Goal: Information Seeking & Learning: Learn about a topic

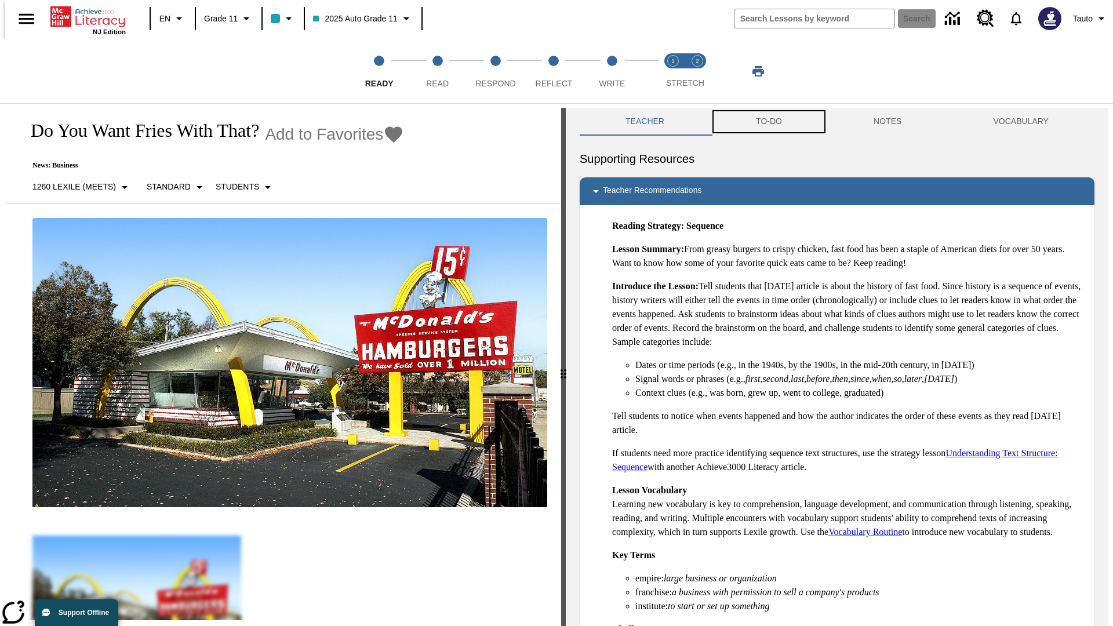
click at [768, 122] on button "TO-DO" at bounding box center [769, 122] width 118 height 28
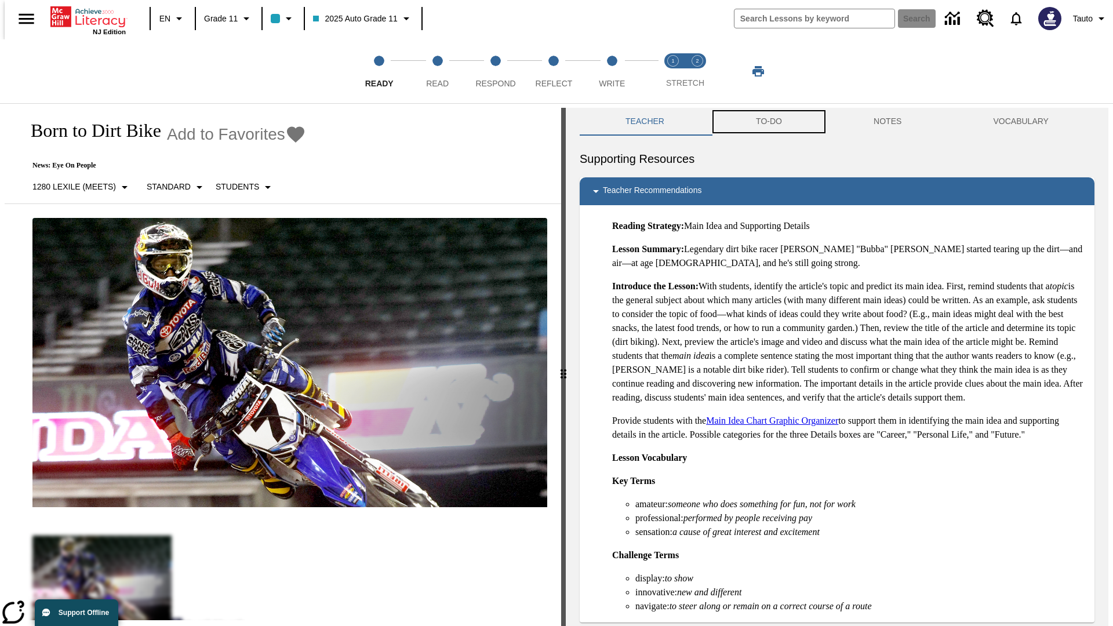
click at [768, 122] on button "TO-DO" at bounding box center [769, 122] width 118 height 28
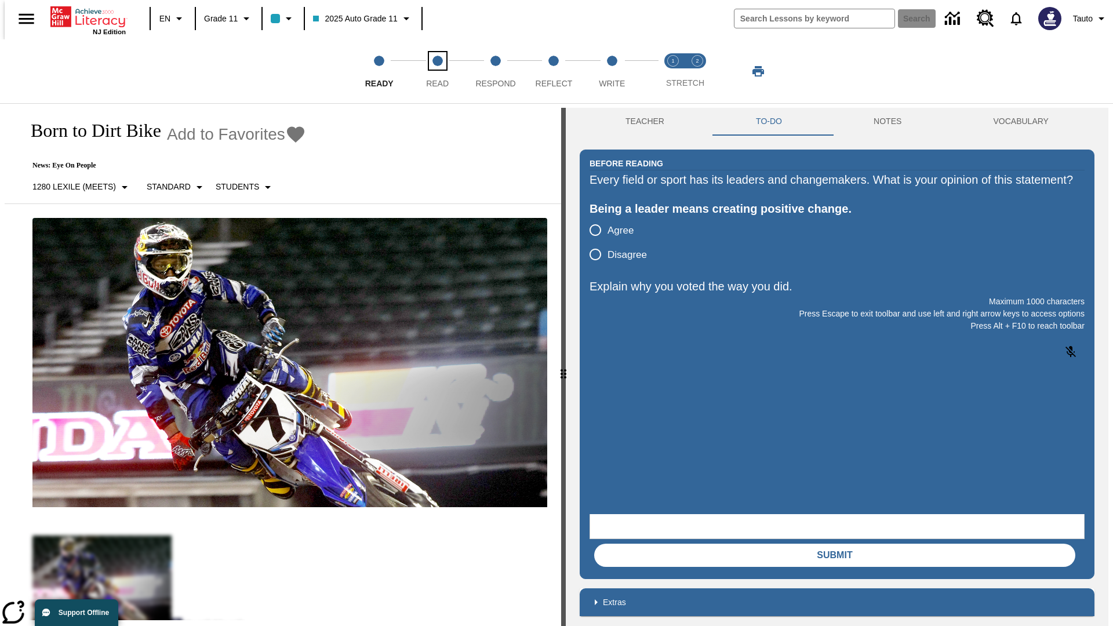
click at [437, 71] on span "Read" at bounding box center [437, 78] width 23 height 21
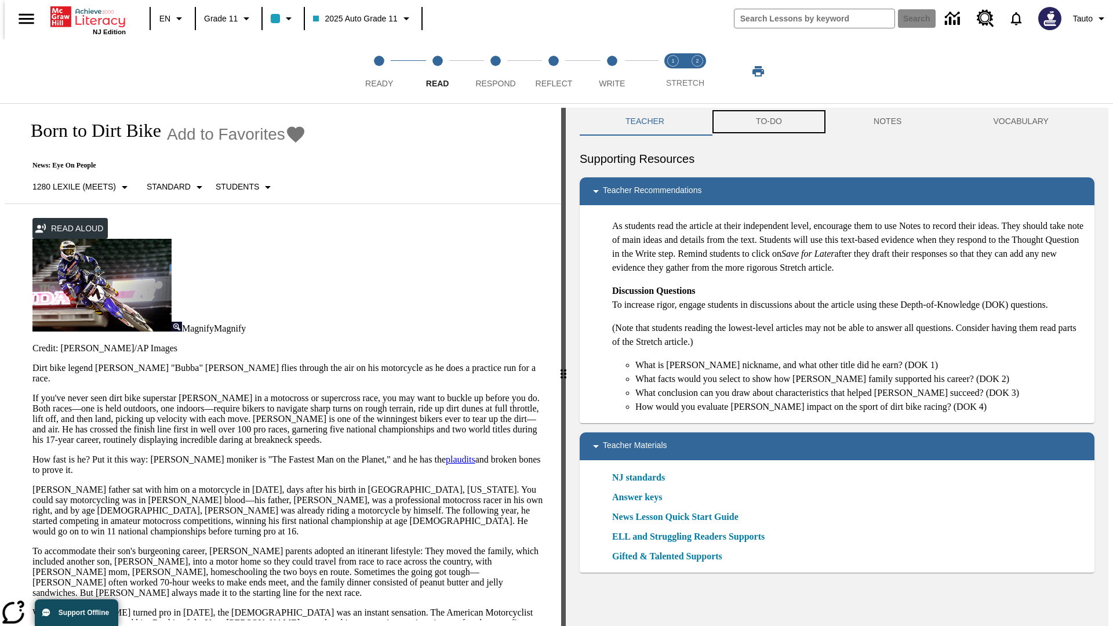
scroll to position [1, 0]
click at [768, 122] on button "TO-DO" at bounding box center [769, 121] width 118 height 28
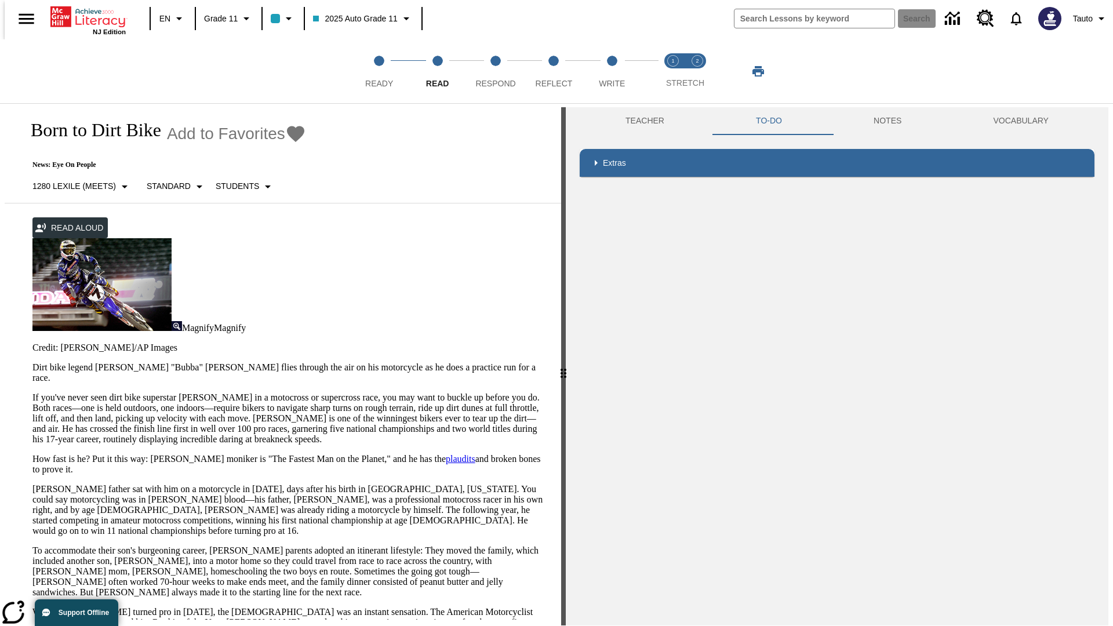
click at [32, 393] on p "If you've never seen dirt bike superstar James Stewart Jr. in a motocross or su…" at bounding box center [289, 419] width 515 height 52
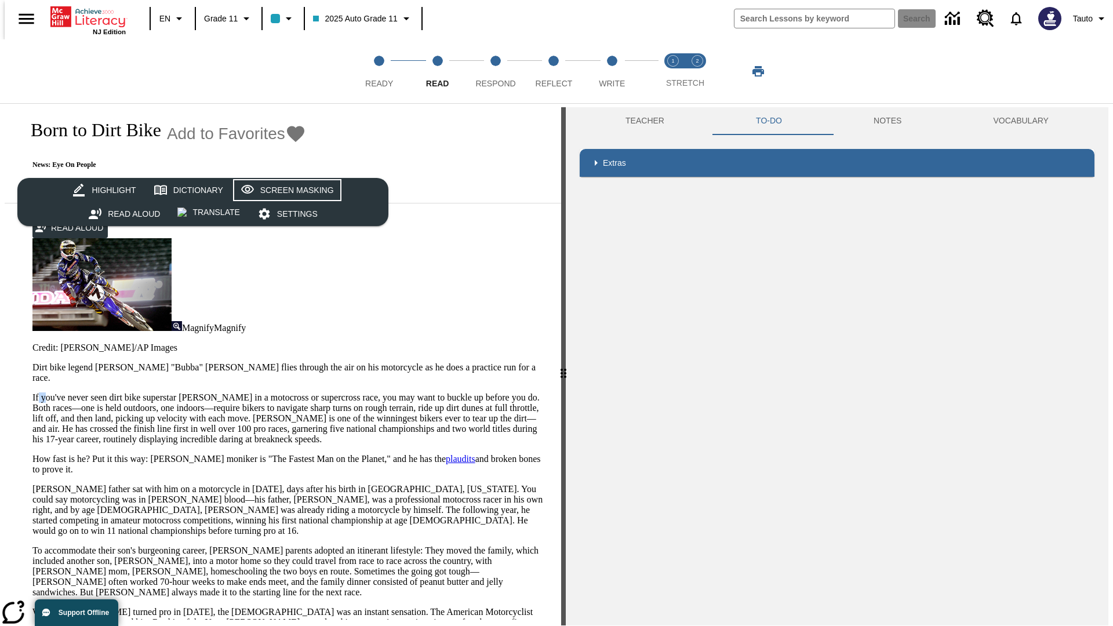
click at [285, 190] on div "Screen Masking" at bounding box center [297, 190] width 74 height 14
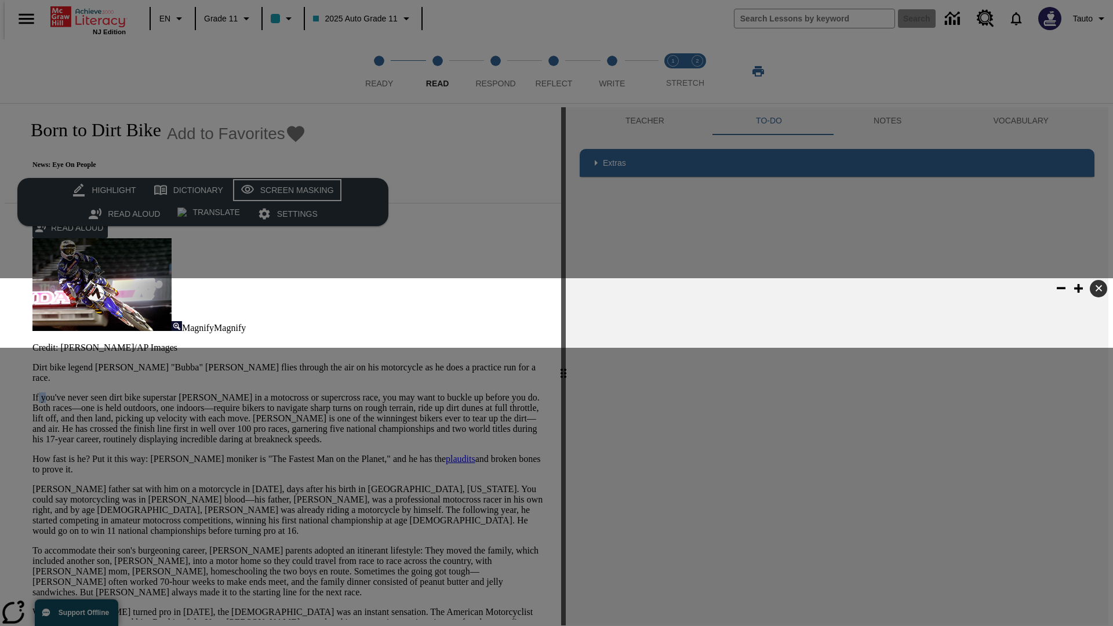
click at [285, 190] on div "Screen Masking" at bounding box center [297, 190] width 74 height 14
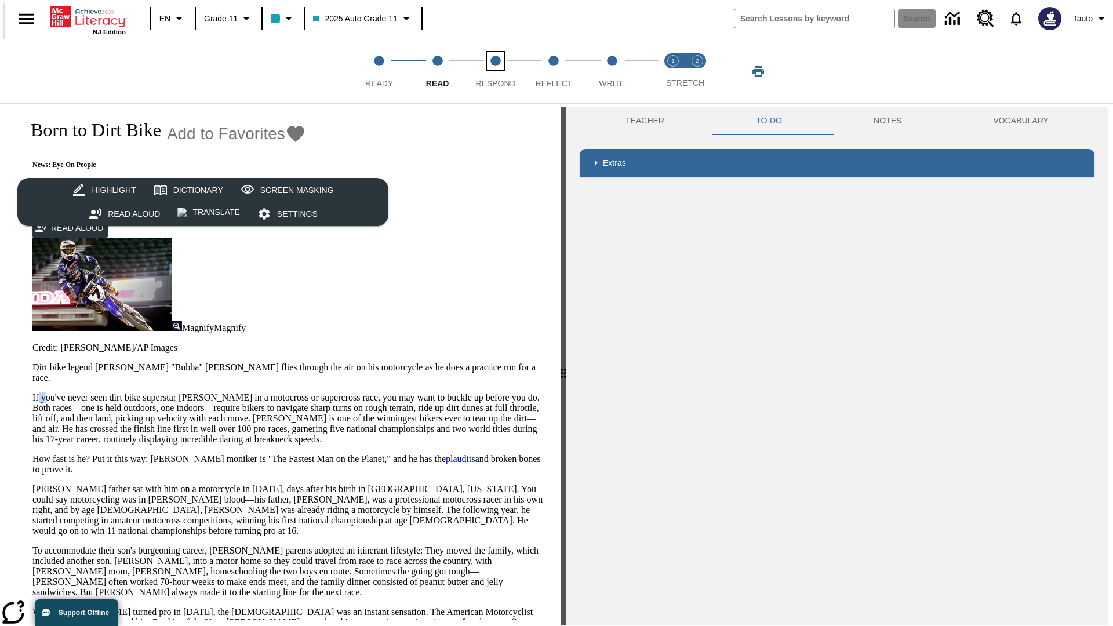
click at [496, 71] on span "Respond" at bounding box center [496, 78] width 40 height 21
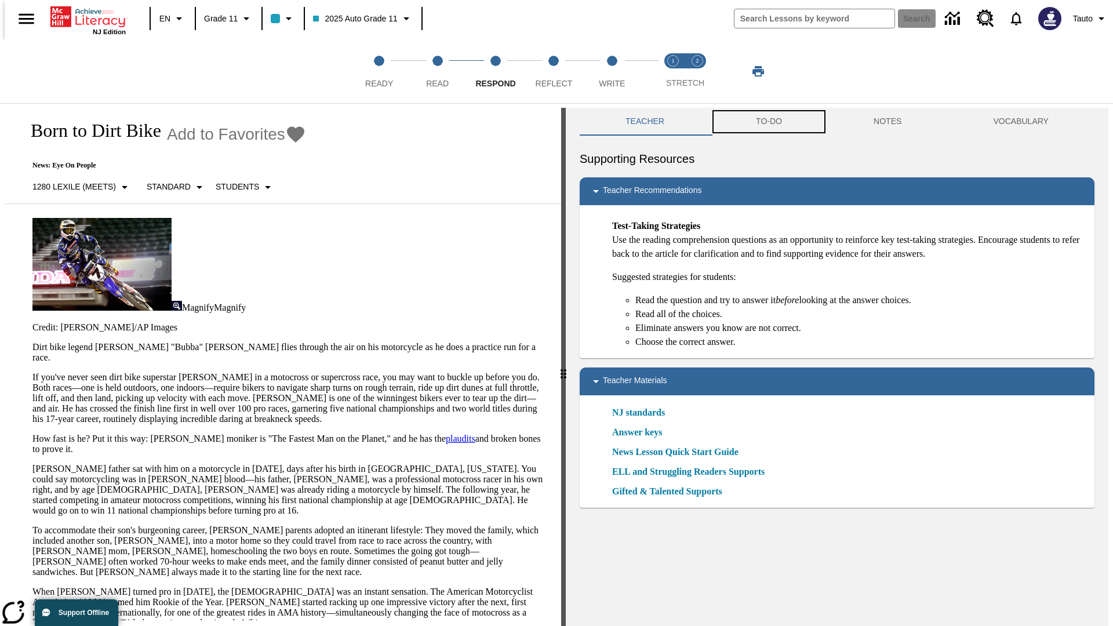
scroll to position [1, 0]
click at [768, 122] on button "TO-DO" at bounding box center [769, 121] width 118 height 28
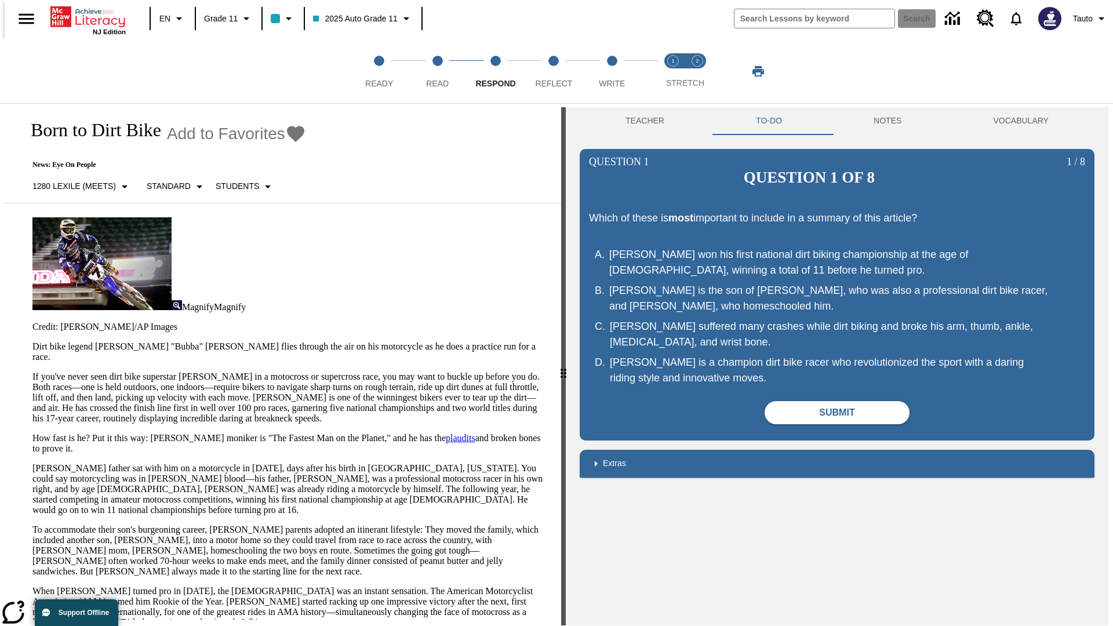
click at [32, 372] on p "If you've never seen dirt bike superstar James Stewart Jr. in a motocross or su…" at bounding box center [289, 398] width 515 height 52
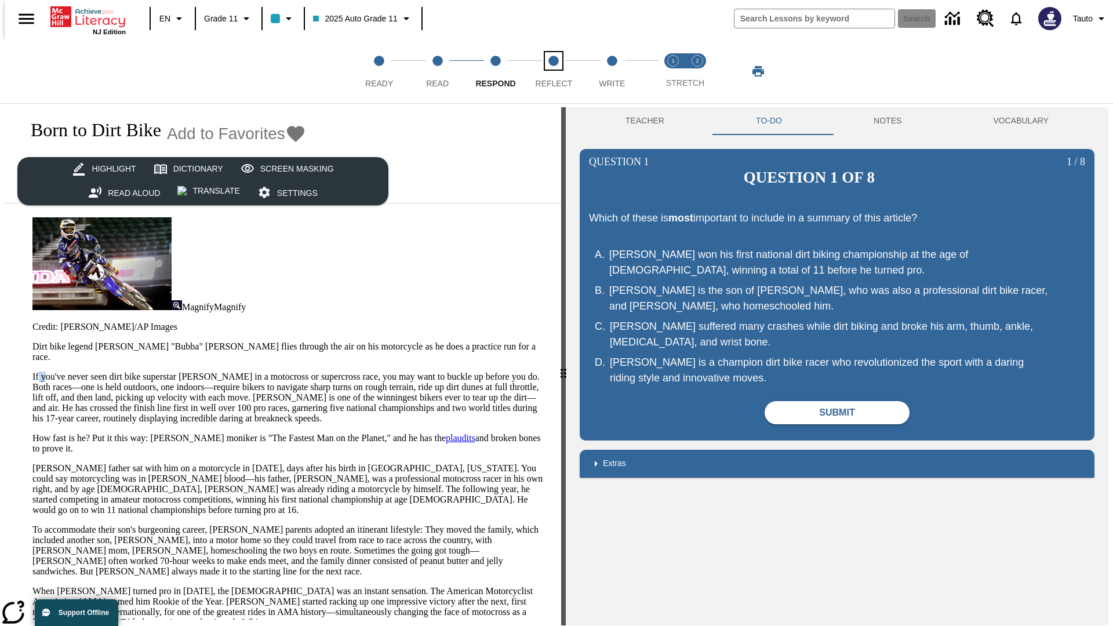
click at [554, 71] on span "Reflect" at bounding box center [554, 78] width 37 height 21
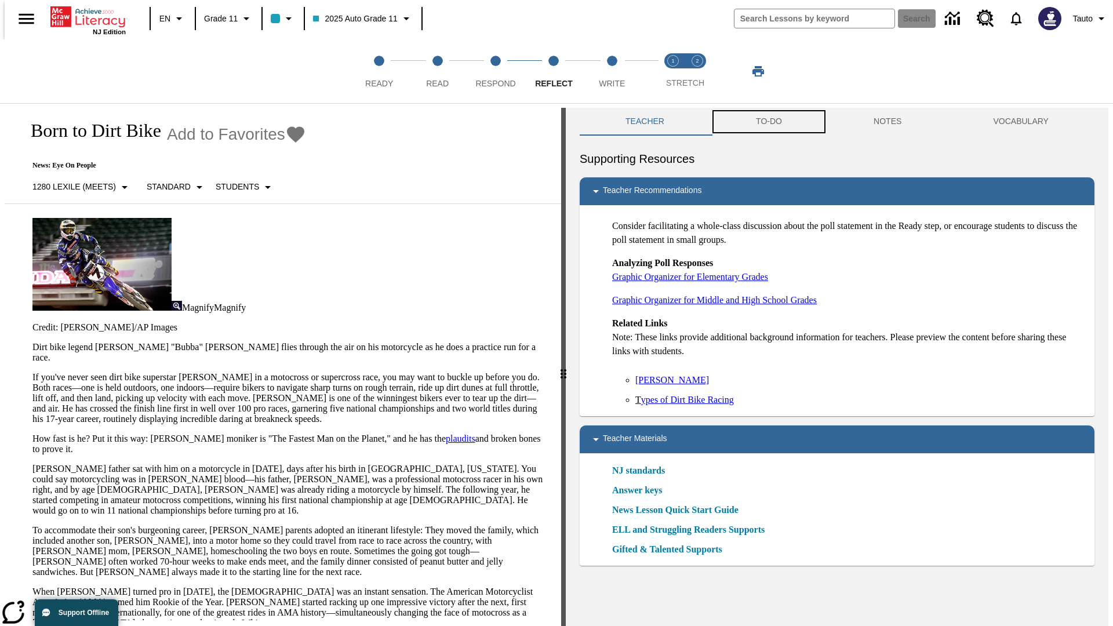
scroll to position [1, 0]
click at [768, 122] on button "TO-DO" at bounding box center [769, 121] width 118 height 28
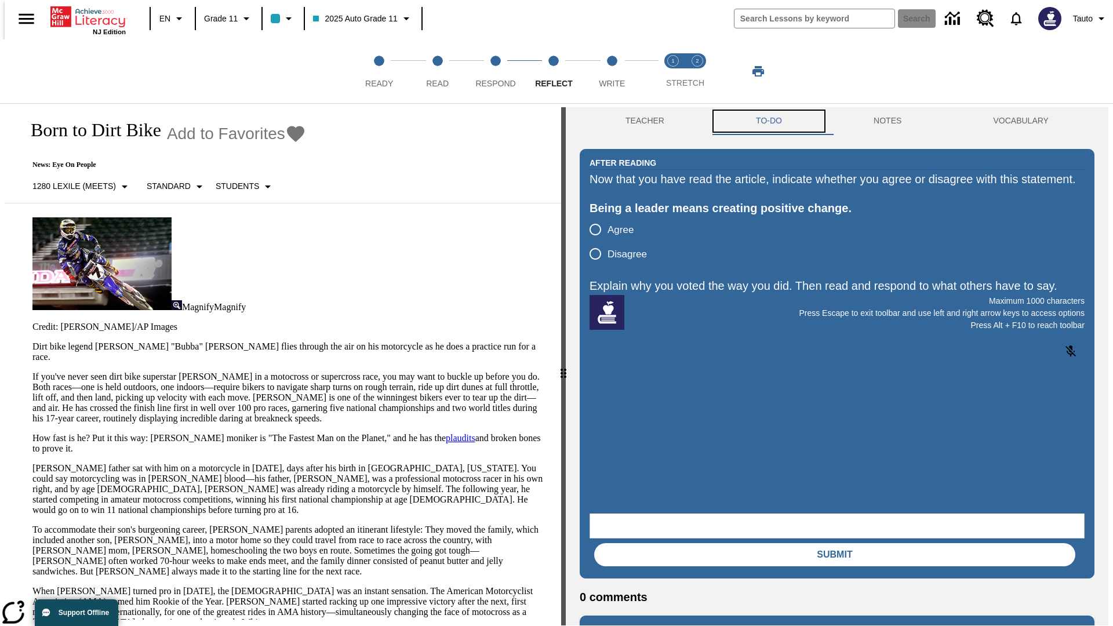
scroll to position [0, 0]
click at [32, 372] on p "If you've never seen dirt bike superstar James Stewart Jr. in a motocross or su…" at bounding box center [289, 398] width 515 height 52
click at [0, 226] on html "Listen Skip to main content NJ Edition EN Grade 11 2025 Auto Grade 11 Search 0 …" at bounding box center [556, 314] width 1113 height 631
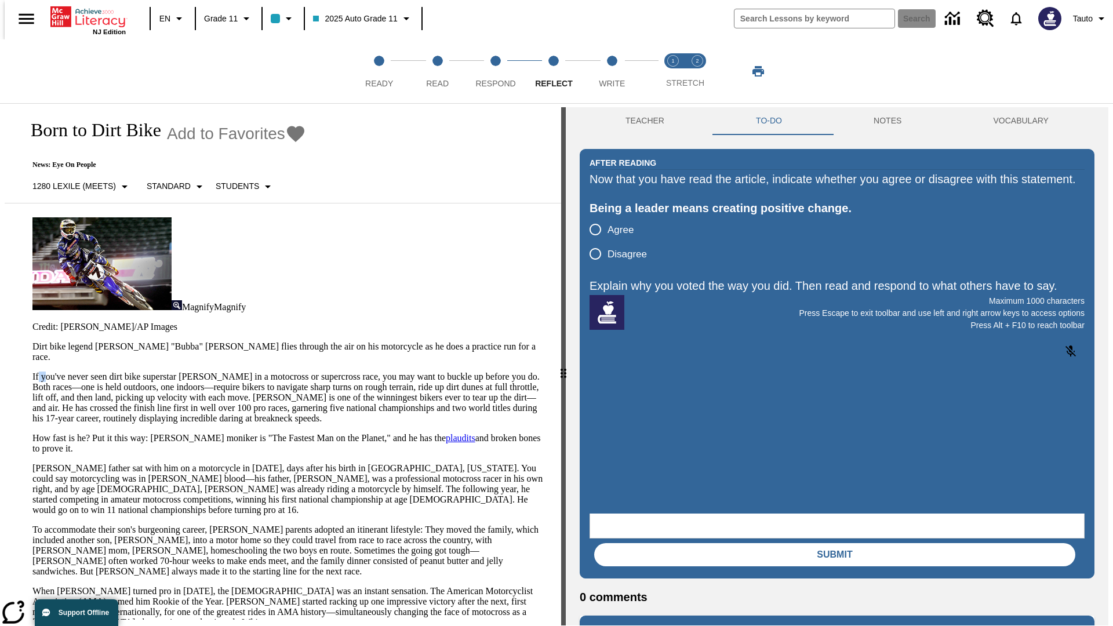
click at [0, 226] on html "Listen Skip to main content NJ Edition EN Grade 11 2025 Auto Grade 11 Search 0 …" at bounding box center [556, 314] width 1113 height 631
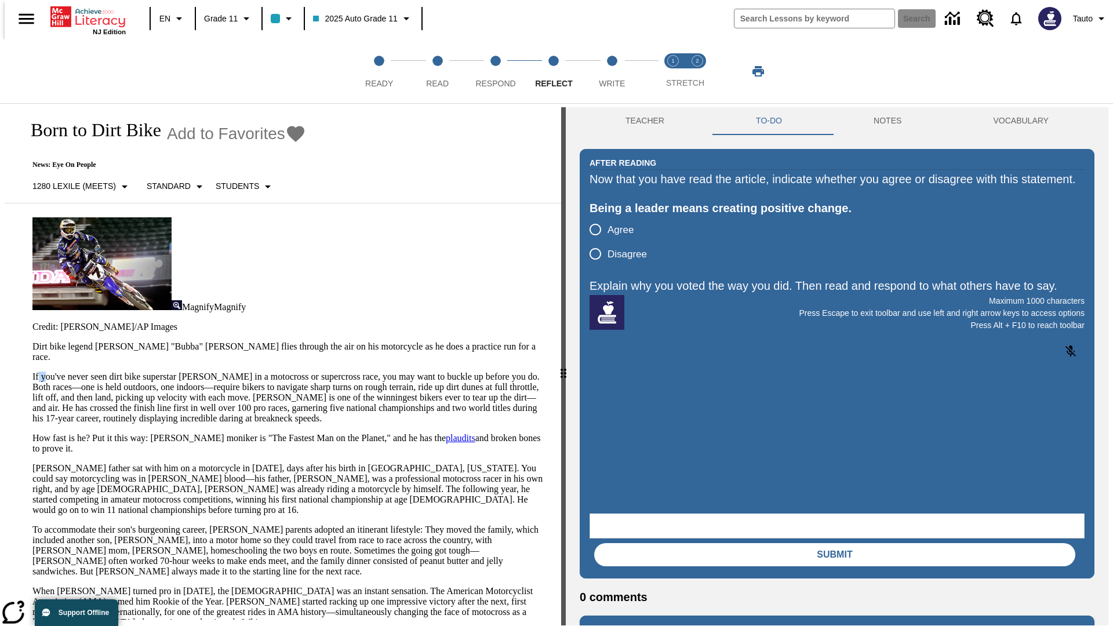
click at [0, 226] on html "Listen Skip to main content NJ Edition EN Grade 11 2025 Auto Grade 11 Search 0 …" at bounding box center [556, 314] width 1113 height 631
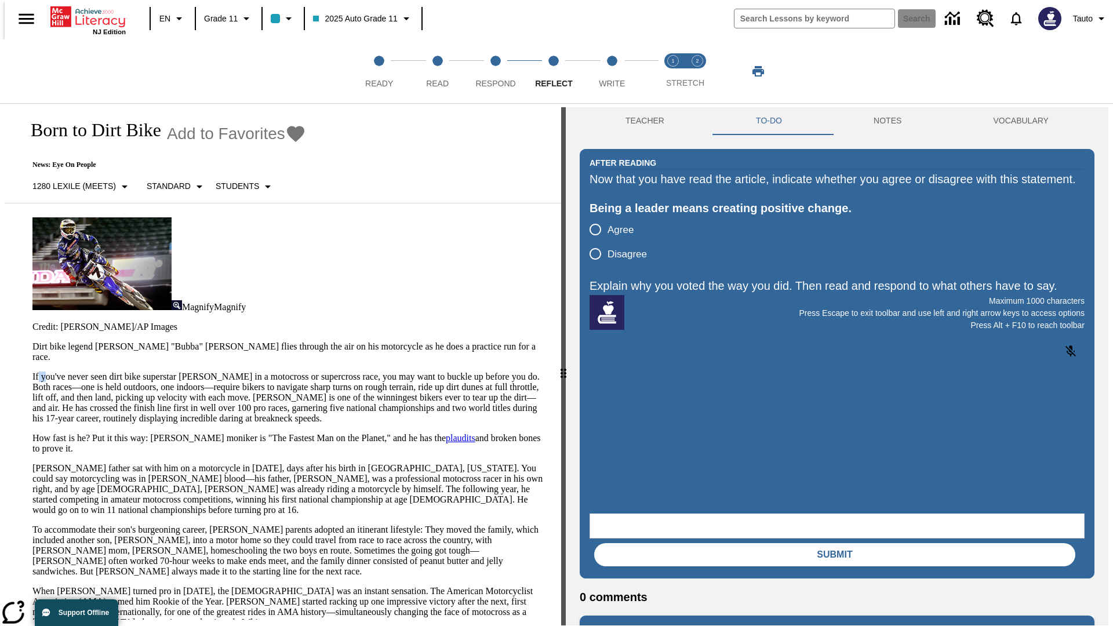
click at [0, 226] on html "Listen Skip to main content NJ Edition EN Grade 11 2025 Auto Grade 11 Search 0 …" at bounding box center [556, 314] width 1113 height 631
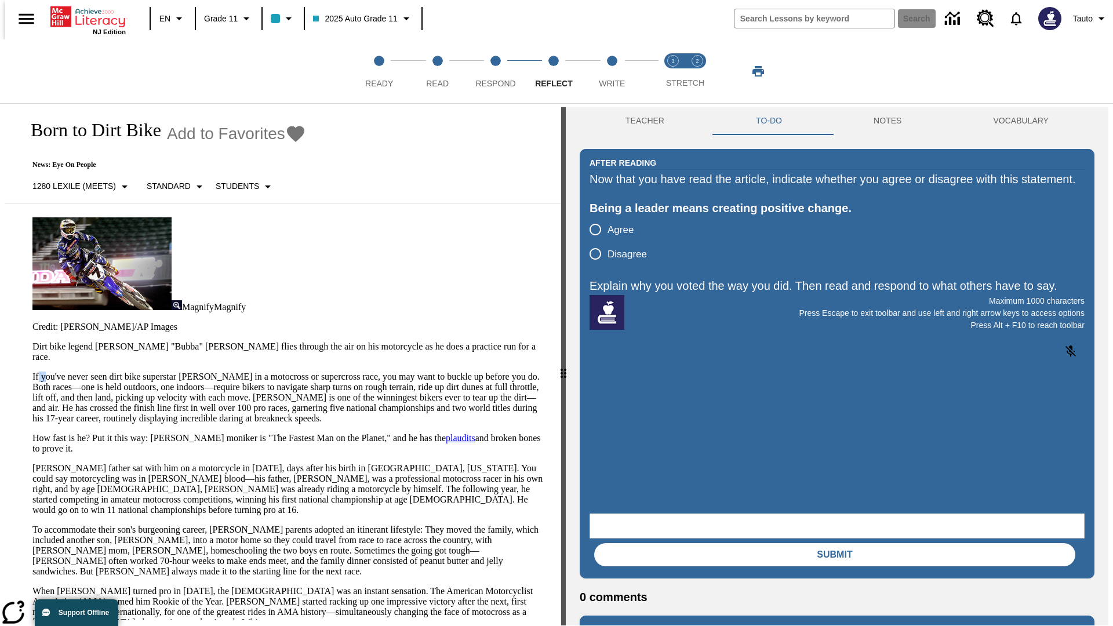
click at [0, 226] on html "Listen Skip to main content NJ Edition EN Grade 11 2025 Auto Grade 11 Search 0 …" at bounding box center [556, 314] width 1113 height 631
click at [32, 372] on p "If you've never seen dirt bike superstar James Stewart Jr. in a motocross or su…" at bounding box center [289, 398] width 515 height 52
click at [612, 71] on span "Write" at bounding box center [612, 78] width 26 height 21
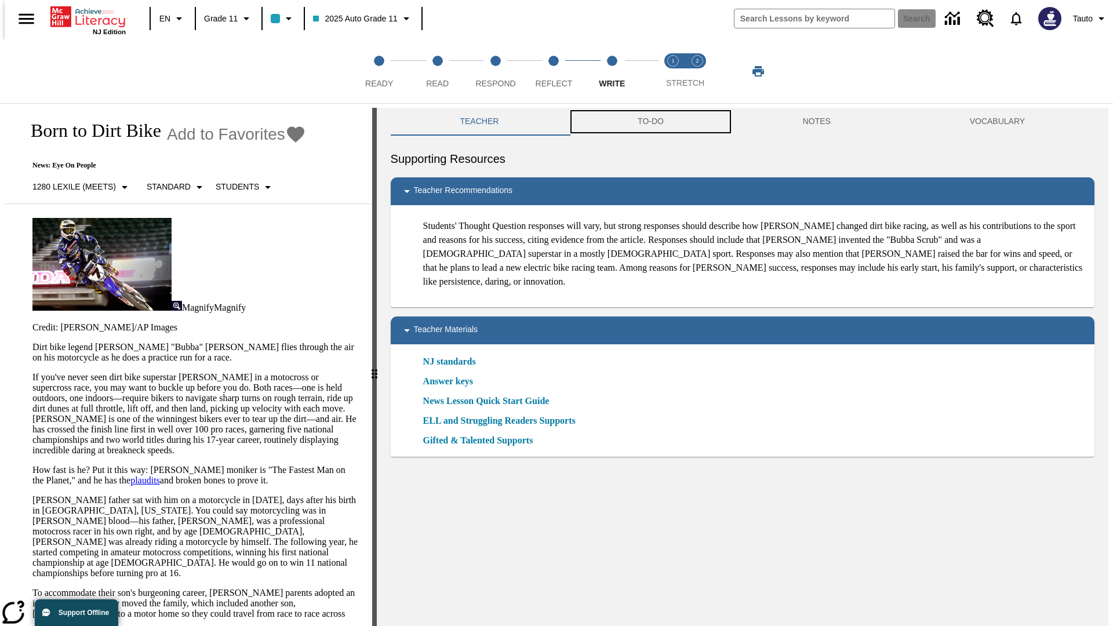
scroll to position [1, 0]
click at [650, 122] on button "TO-DO" at bounding box center [650, 121] width 165 height 28
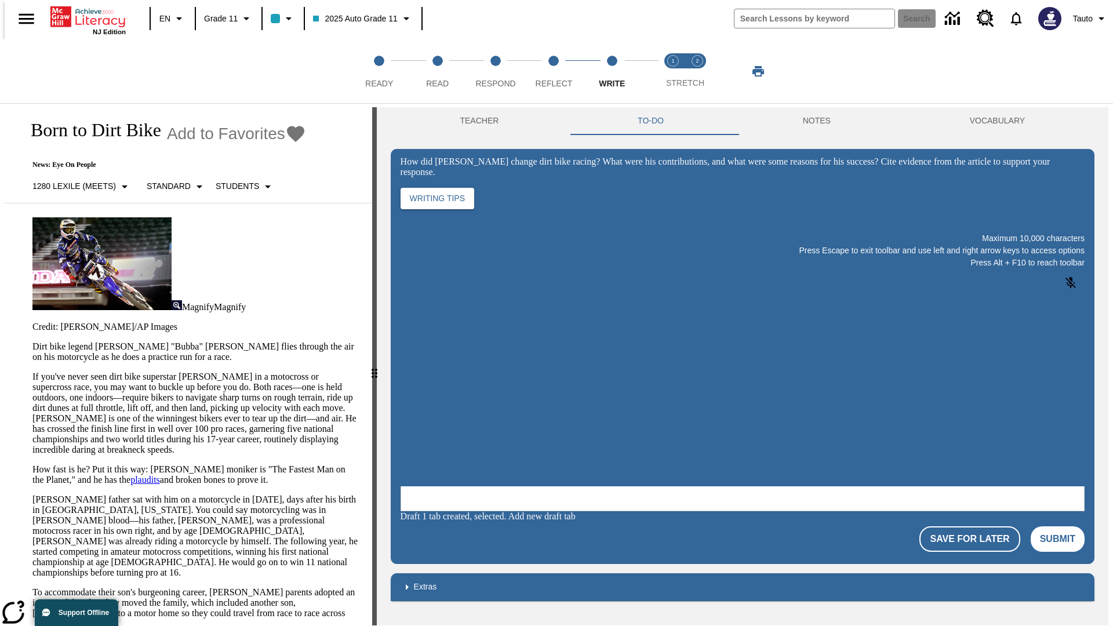
scroll to position [0, 0]
click at [32, 372] on p "If you've never seen dirt bike superstar James Stewart Jr. in a motocross or su…" at bounding box center [195, 414] width 326 height 84
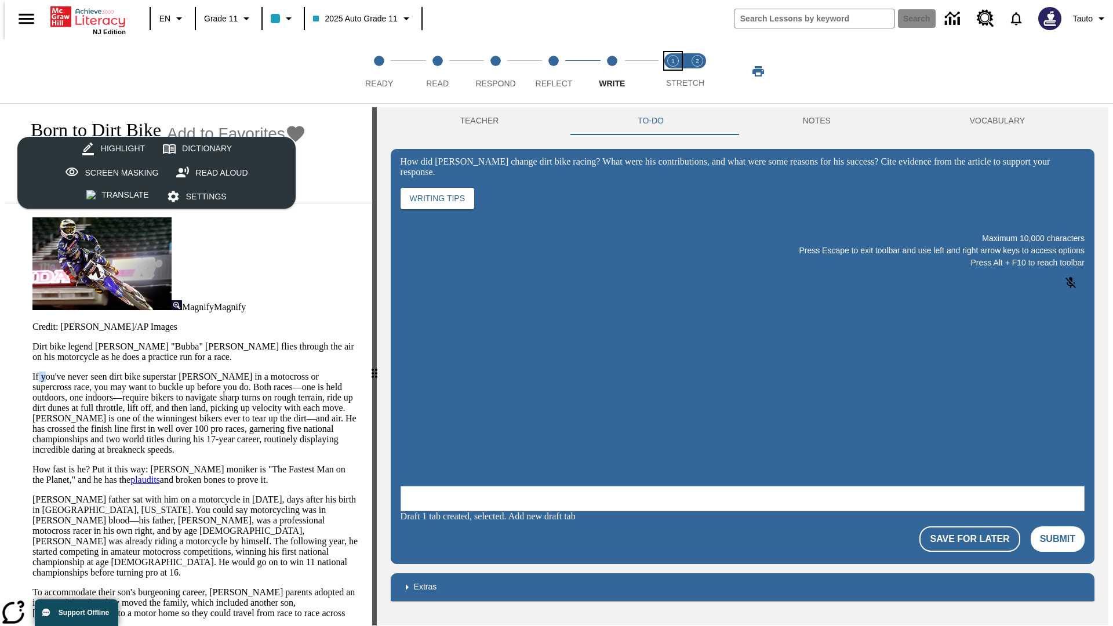
click at [673, 71] on span "Stretch Read step 1 of 2" at bounding box center [673, 78] width 15 height 21
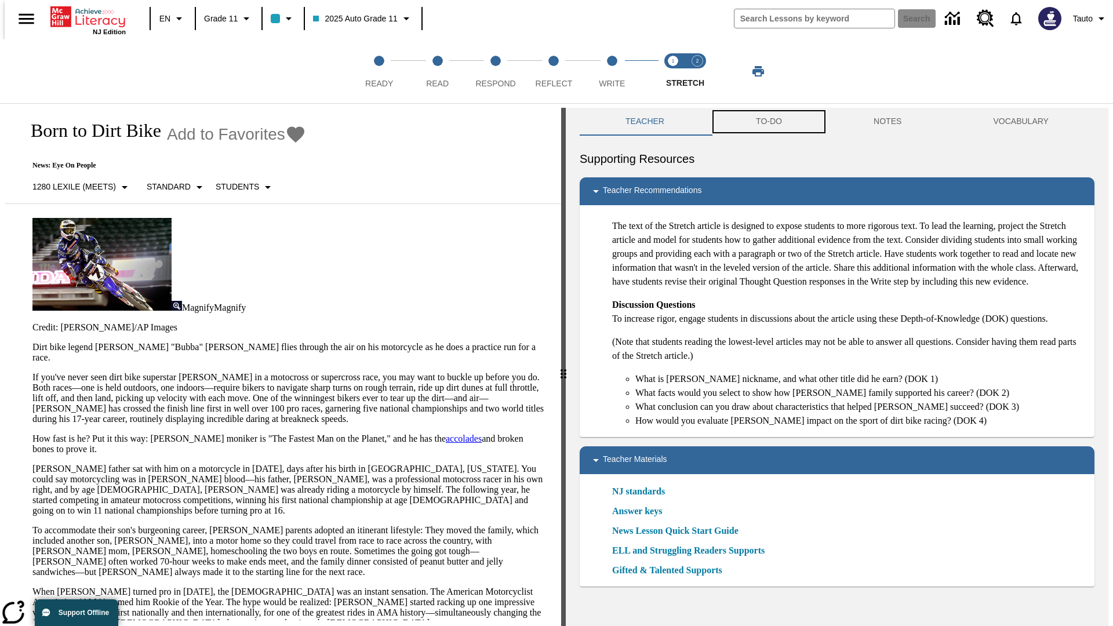
scroll to position [1, 0]
click at [768, 122] on button "TO-DO" at bounding box center [769, 121] width 118 height 28
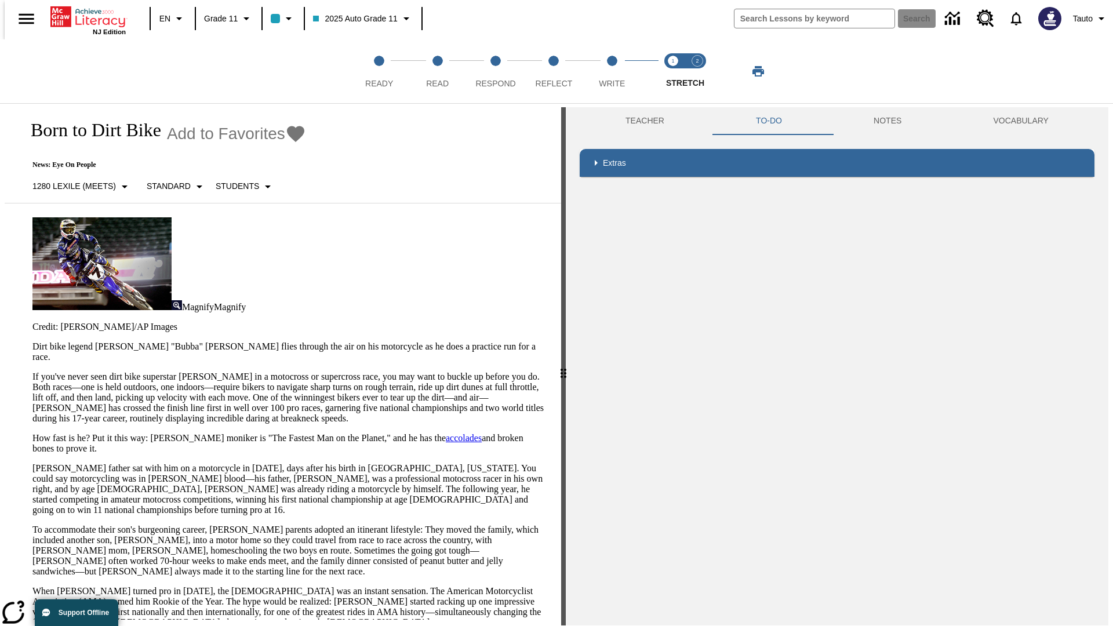
click at [32, 372] on p "If you've never seen dirt bike superstar James Stewart Jr. in a motocross or su…" at bounding box center [289, 398] width 515 height 52
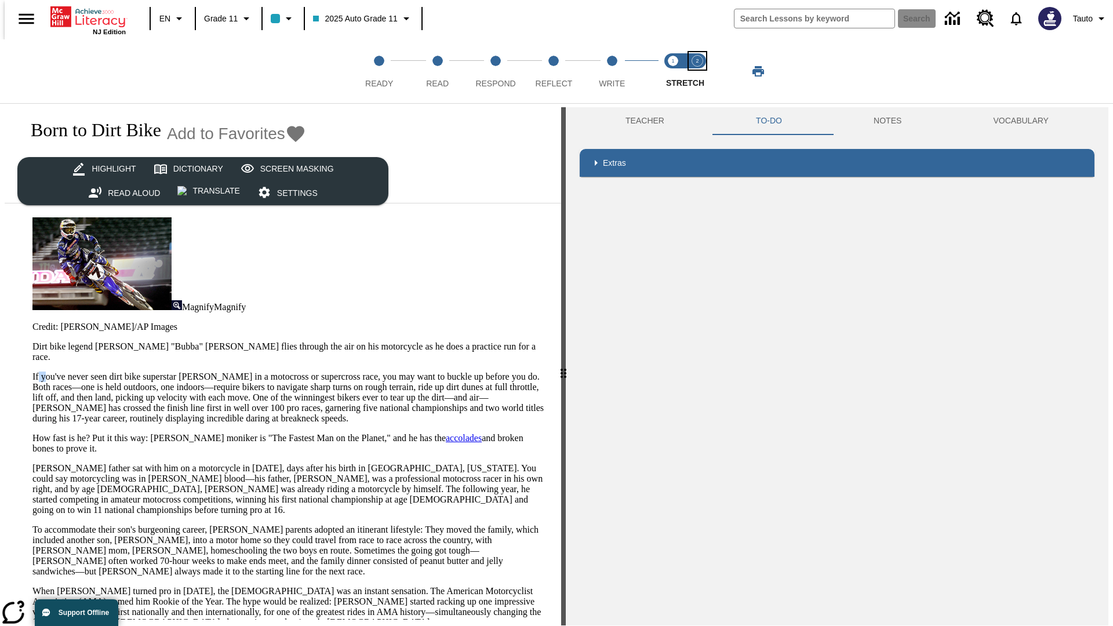
click at [698, 71] on span "Stretch Respond step 2 of 2" at bounding box center [697, 78] width 15 height 21
